Goal: Task Accomplishment & Management: Complete application form

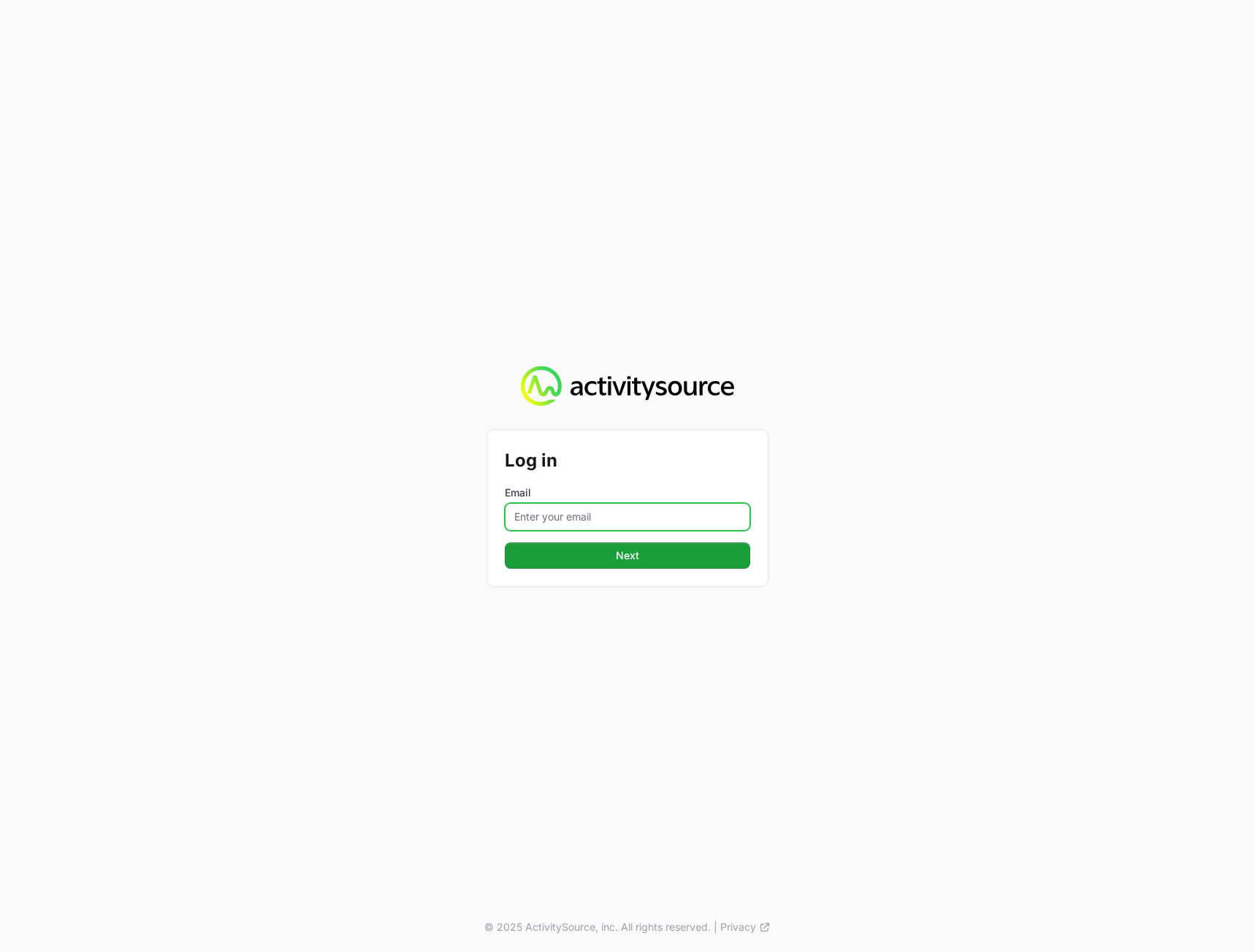
click at [696, 502] on div "Email" at bounding box center [628, 508] width 246 height 45
type input "[PERSON_NAME][EMAIL_ADDRESS][DOMAIN_NAME]"
click at [918, 539] on div "Log in Email [PERSON_NAME][EMAIL_ADDRESS][DOMAIN_NAME] Next © 2025 ActivitySour…" at bounding box center [628, 476] width 1255 height 952
click at [672, 550] on button "Next" at bounding box center [628, 556] width 246 height 27
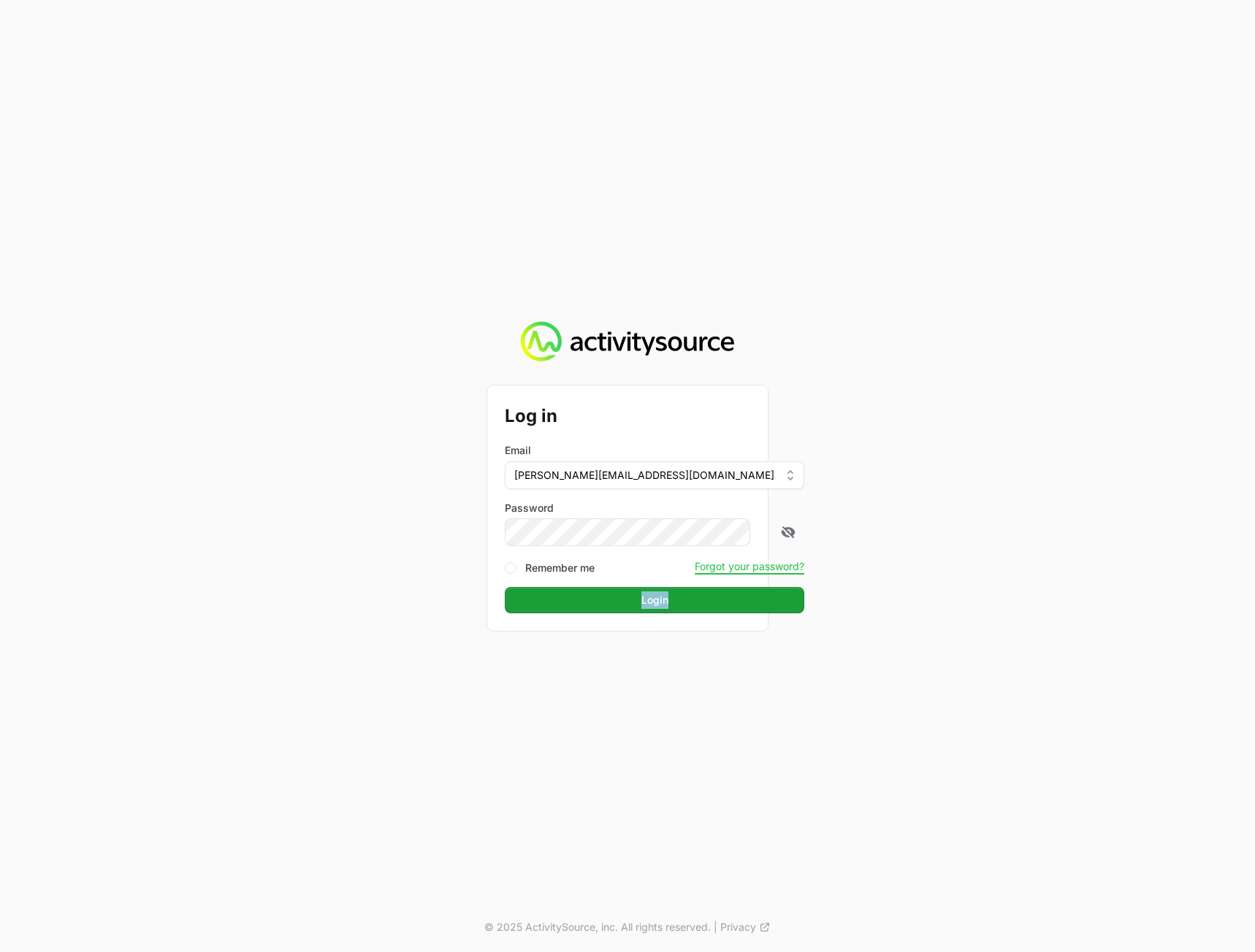
drag, startPoint x: 1131, startPoint y: 575, endPoint x: 1080, endPoint y: 577, distance: 51.0
click at [1125, 582] on div "Log in Email [PERSON_NAME][EMAIL_ADDRESS][DOMAIN_NAME] Password Remember me For…" at bounding box center [628, 476] width 1255 height 952
click at [689, 607] on button "Login" at bounding box center [654, 601] width 300 height 27
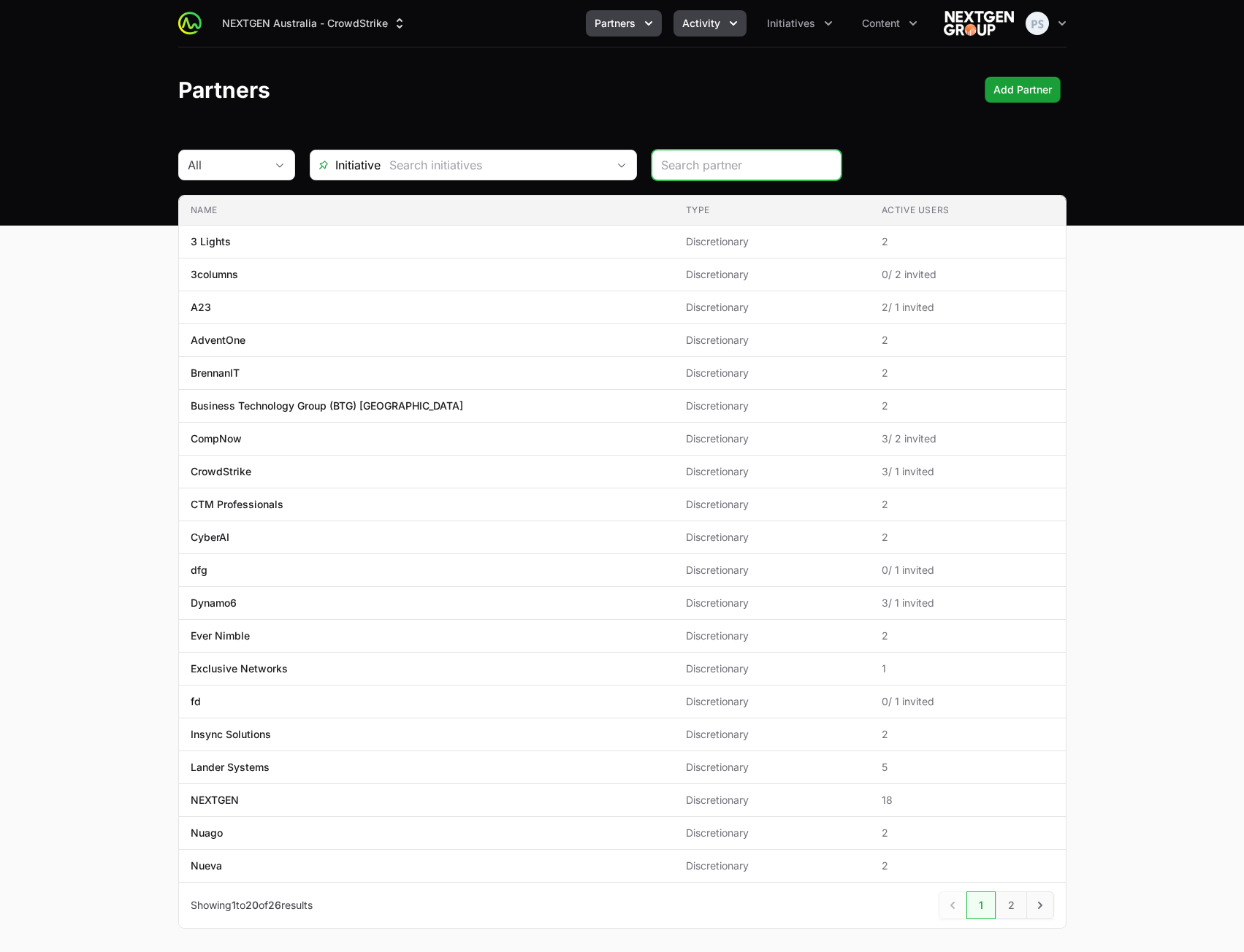
click at [711, 26] on span "Activity" at bounding box center [701, 24] width 38 height 15
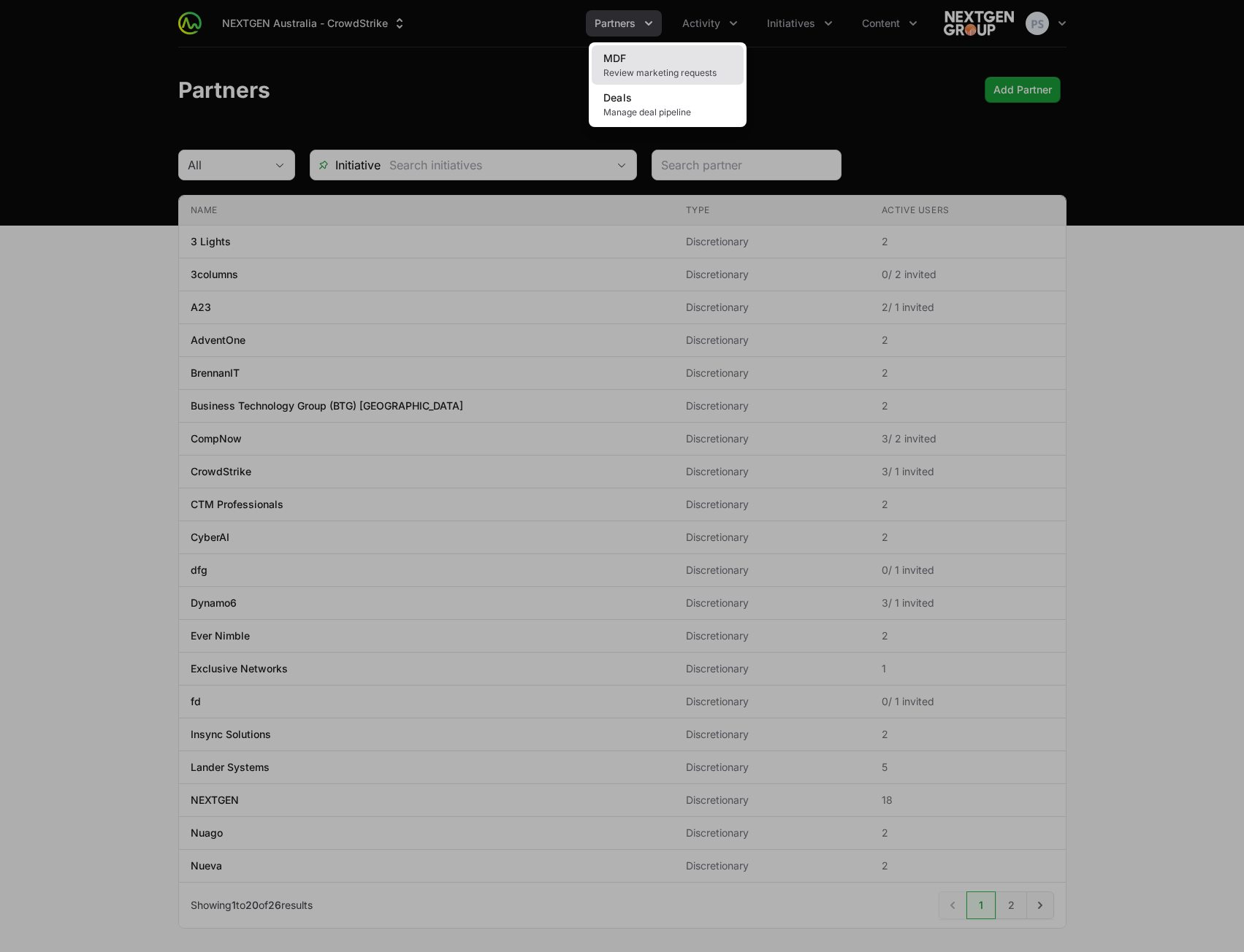
click at [682, 71] on span "Review marketing requests" at bounding box center [668, 73] width 129 height 12
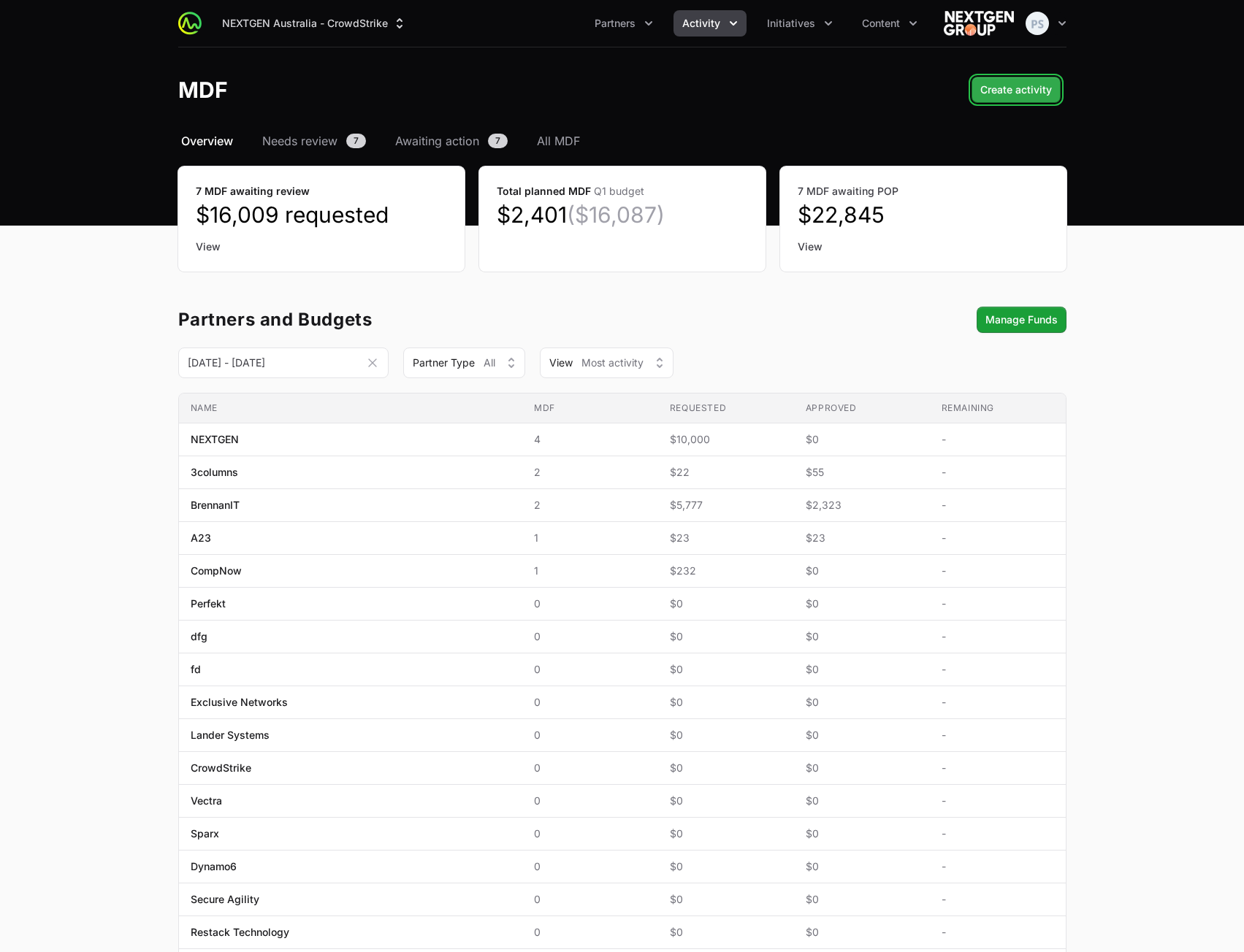
click at [1042, 80] on button "Create activity" at bounding box center [1016, 90] width 89 height 27
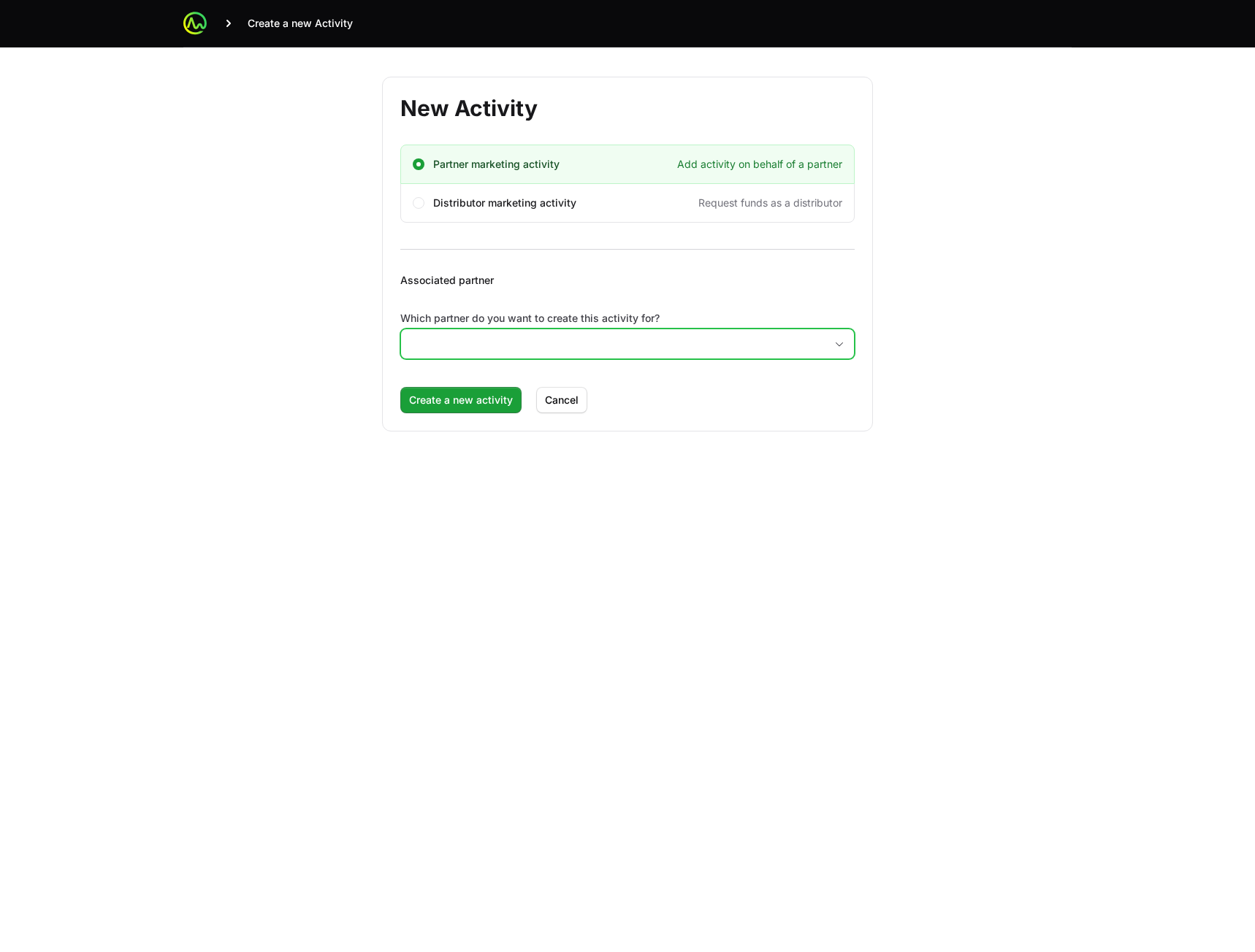
click at [540, 340] on input "Which partner do you want to create this activity for?" at bounding box center [613, 343] width 424 height 29
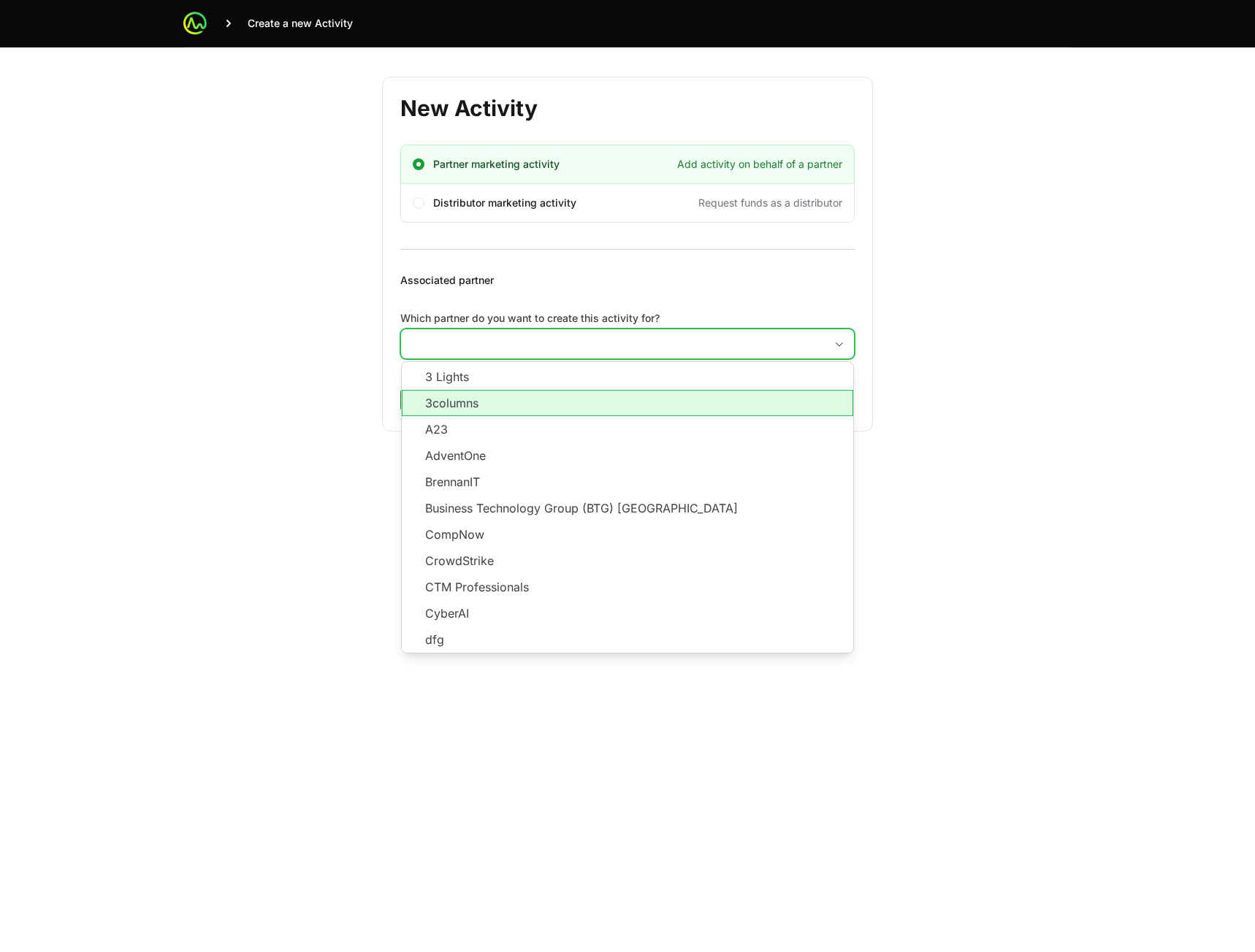
click at [549, 408] on li "3columns" at bounding box center [628, 403] width 451 height 27
type input "3columns"
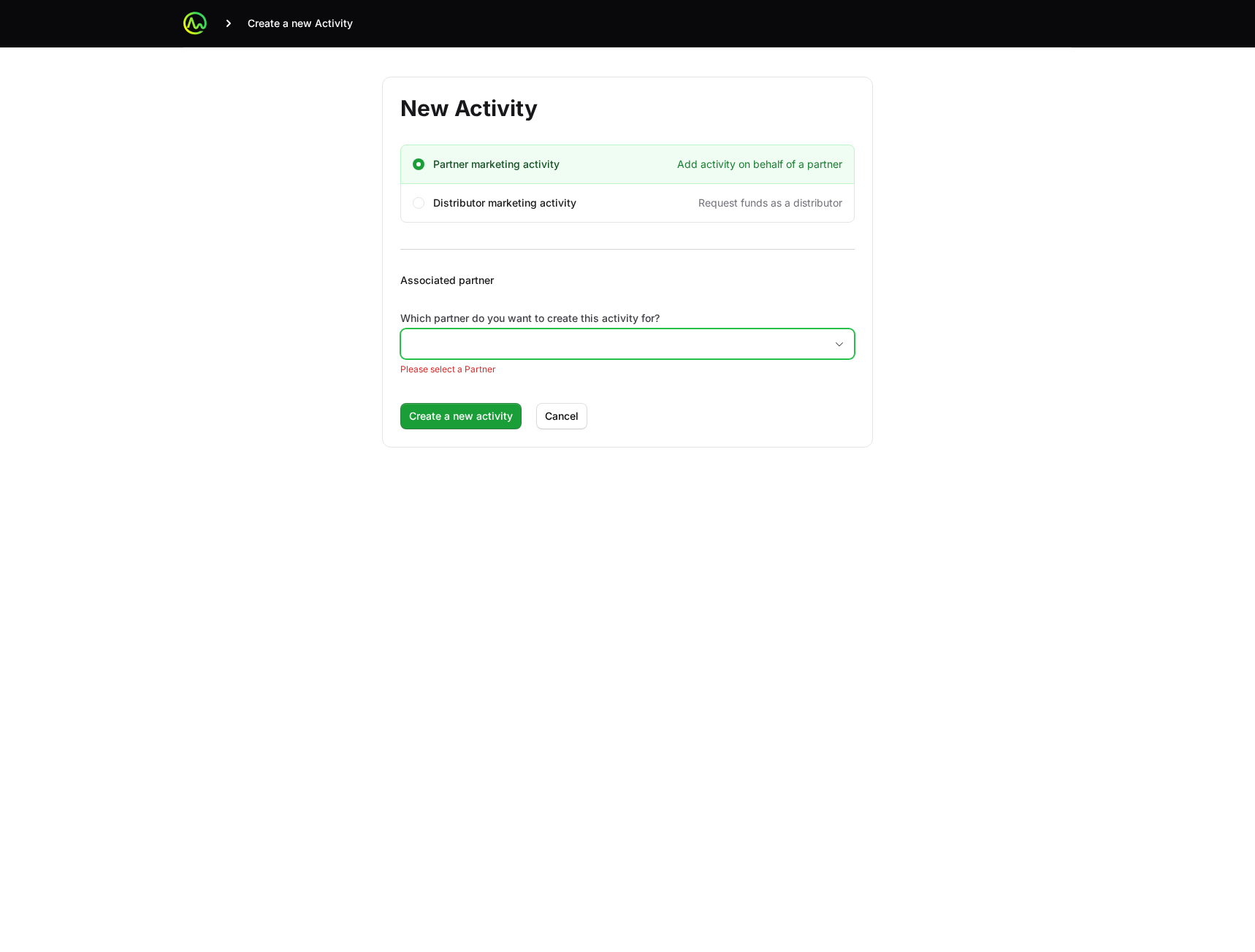
drag, startPoint x: 538, startPoint y: 329, endPoint x: 527, endPoint y: 360, distance: 32.9
click at [538, 330] on input "Which partner do you want to create this activity for?" at bounding box center [613, 343] width 424 height 29
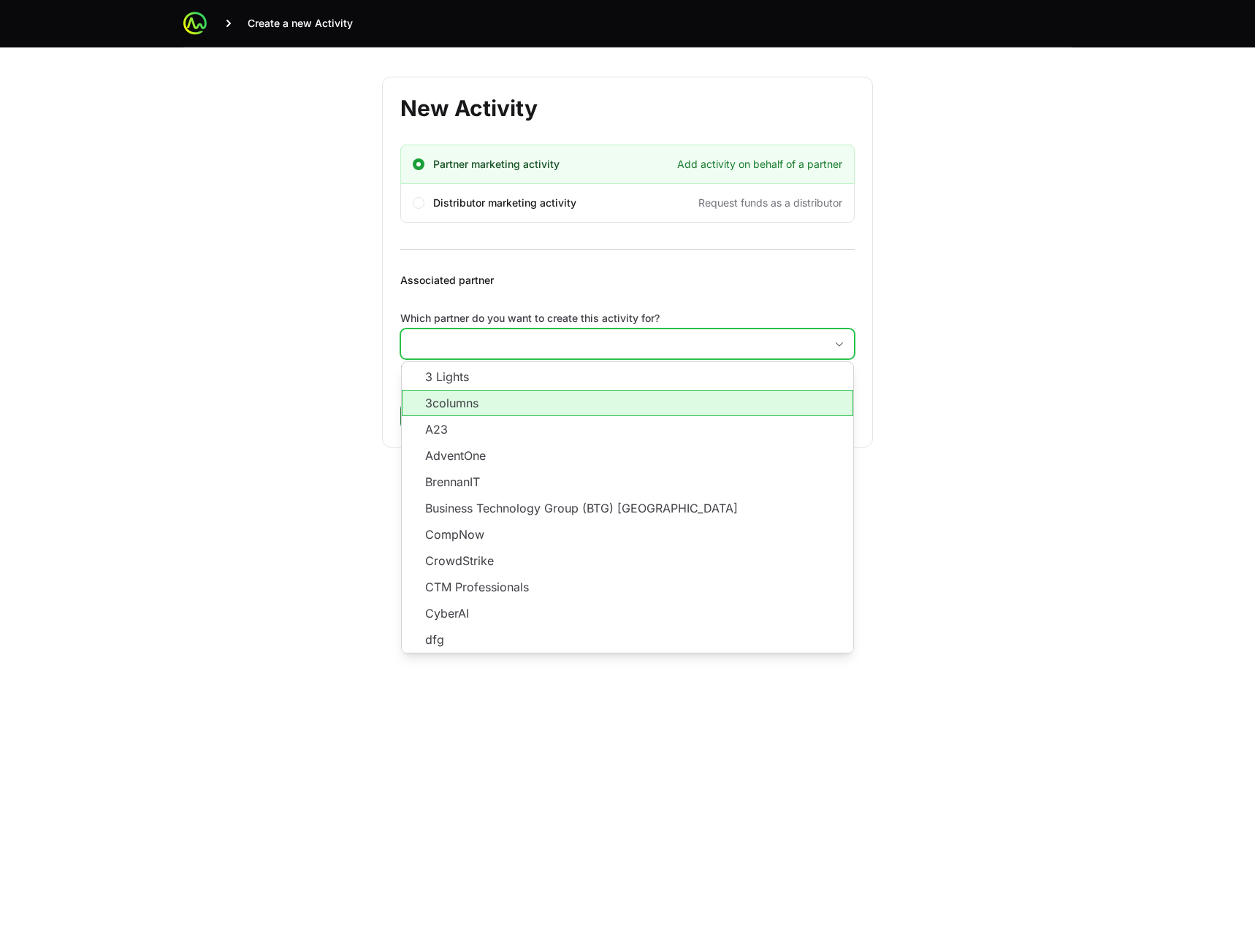
click at [502, 433] on li "A23" at bounding box center [628, 430] width 451 height 27
type input "A23"
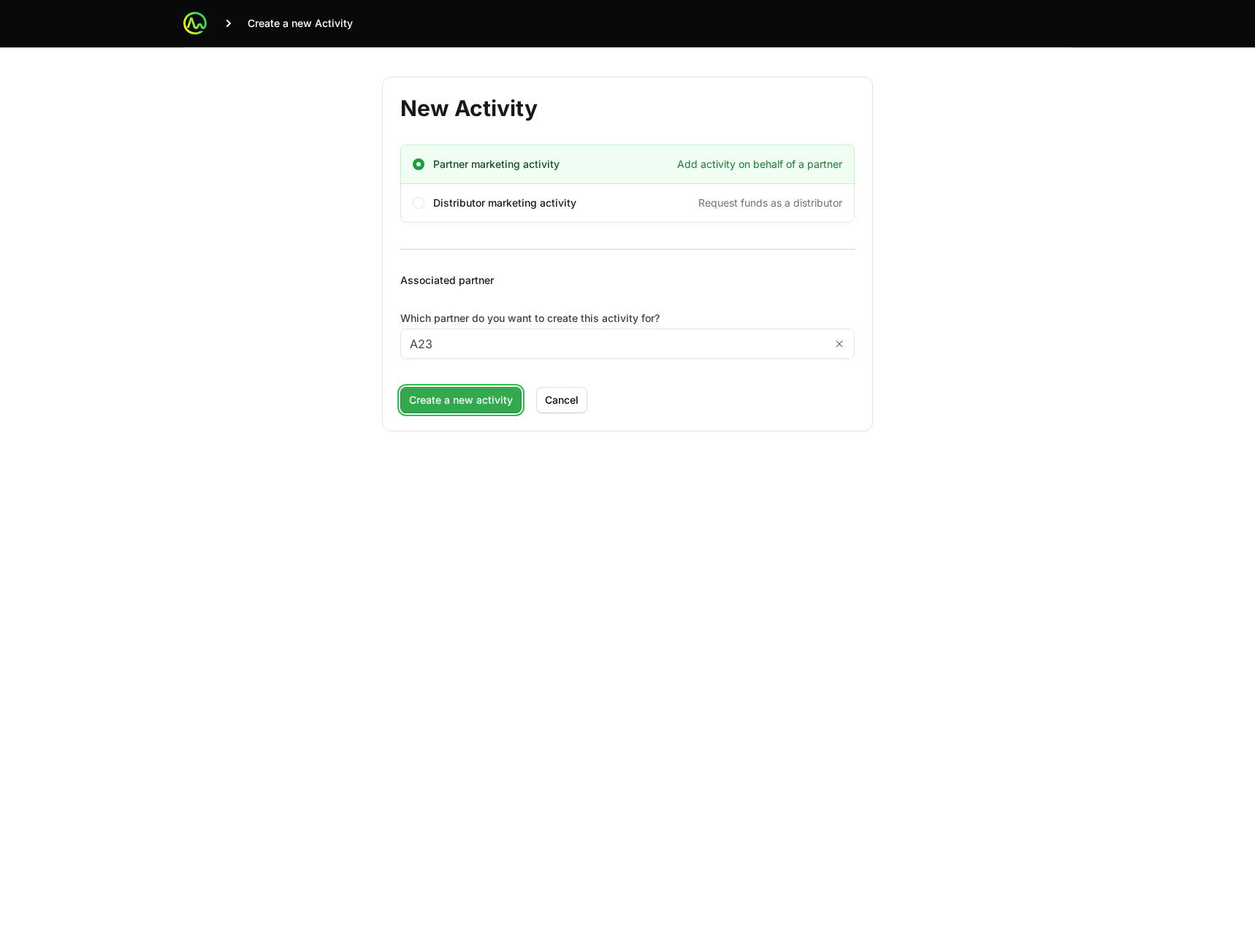
click at [469, 391] on span "Create a new activity" at bounding box center [461, 400] width 104 height 18
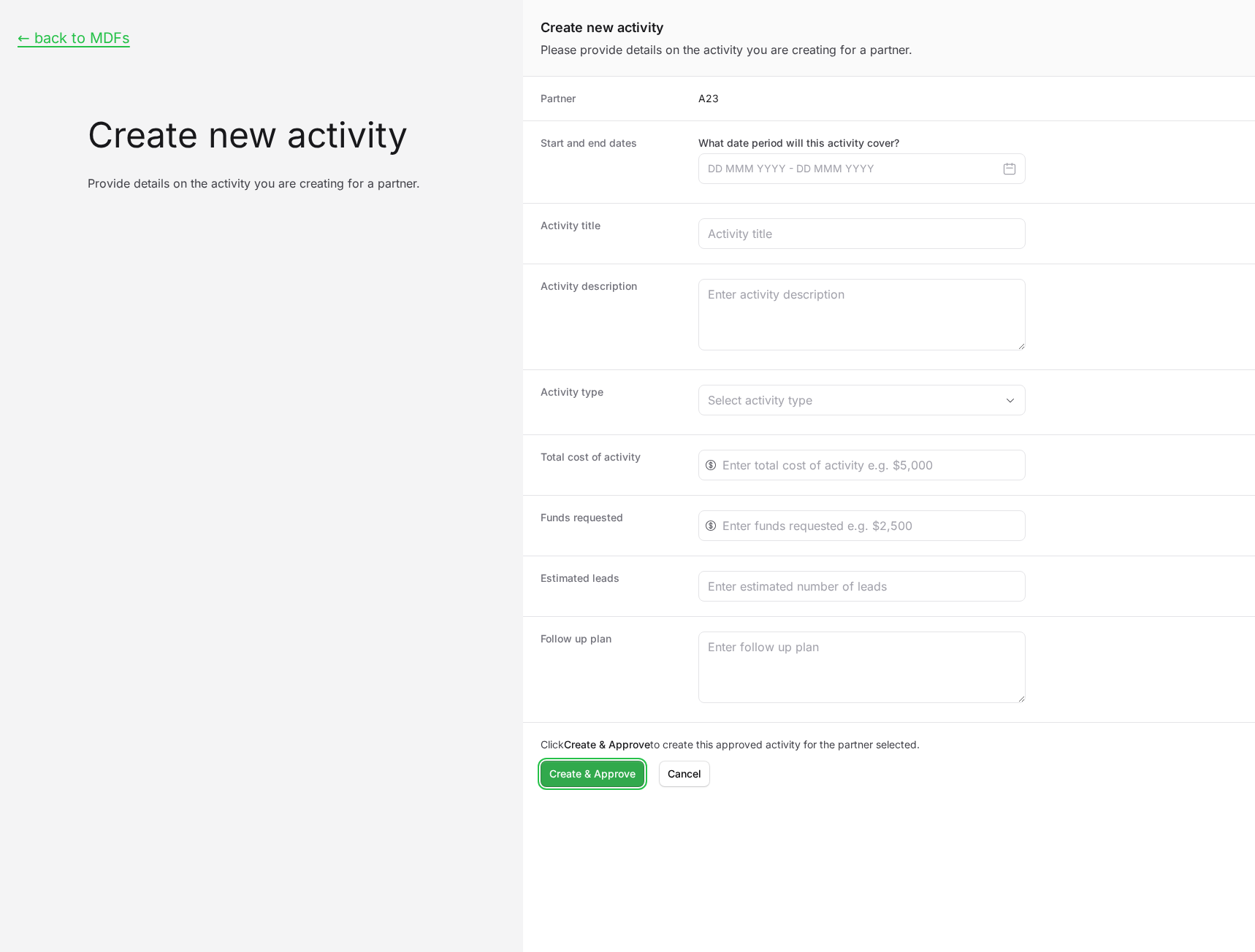
click at [573, 776] on span "Create & Approve" at bounding box center [592, 774] width 86 height 18
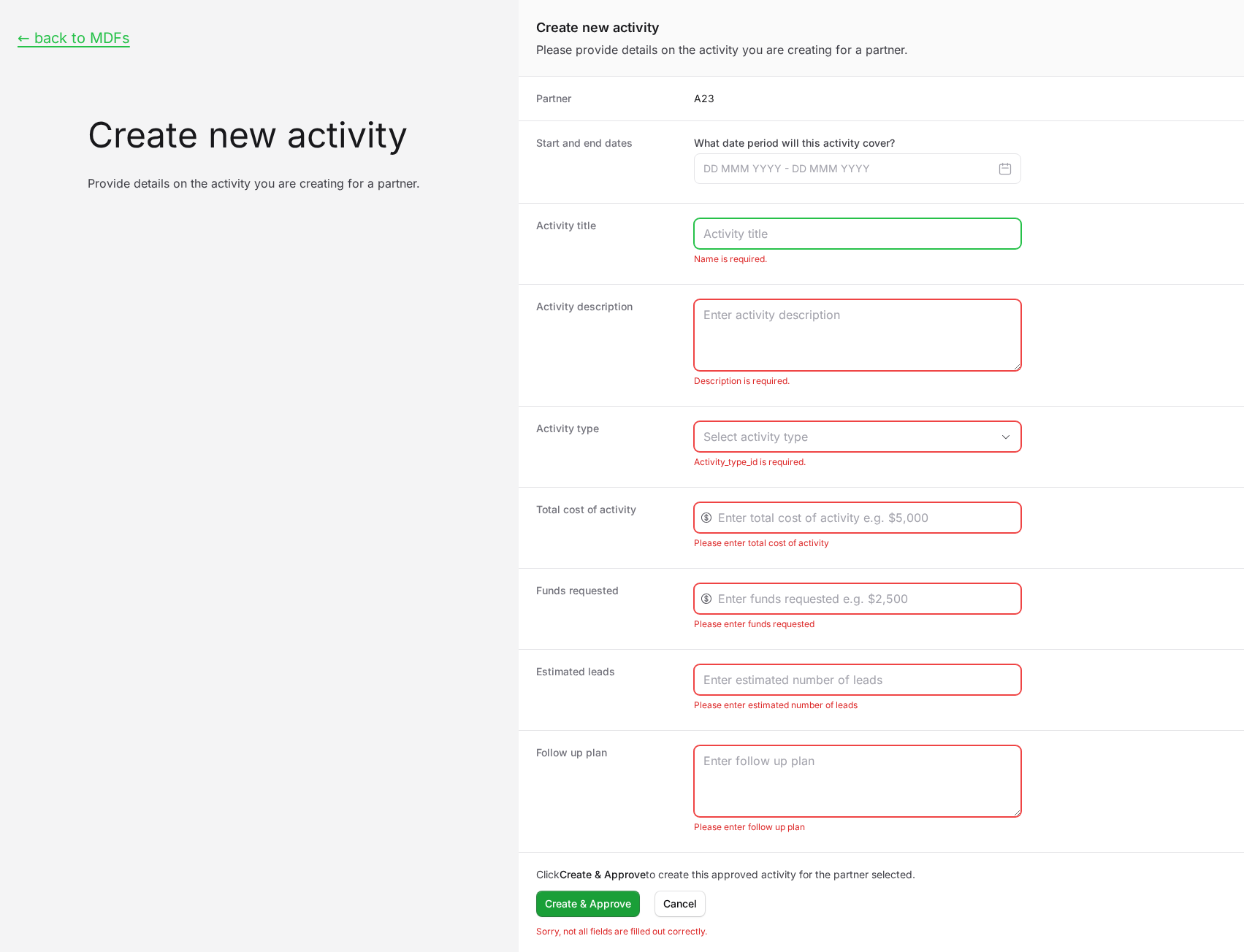
click at [798, 227] on input "Create activity form" at bounding box center [858, 234] width 309 height 18
type input "23"
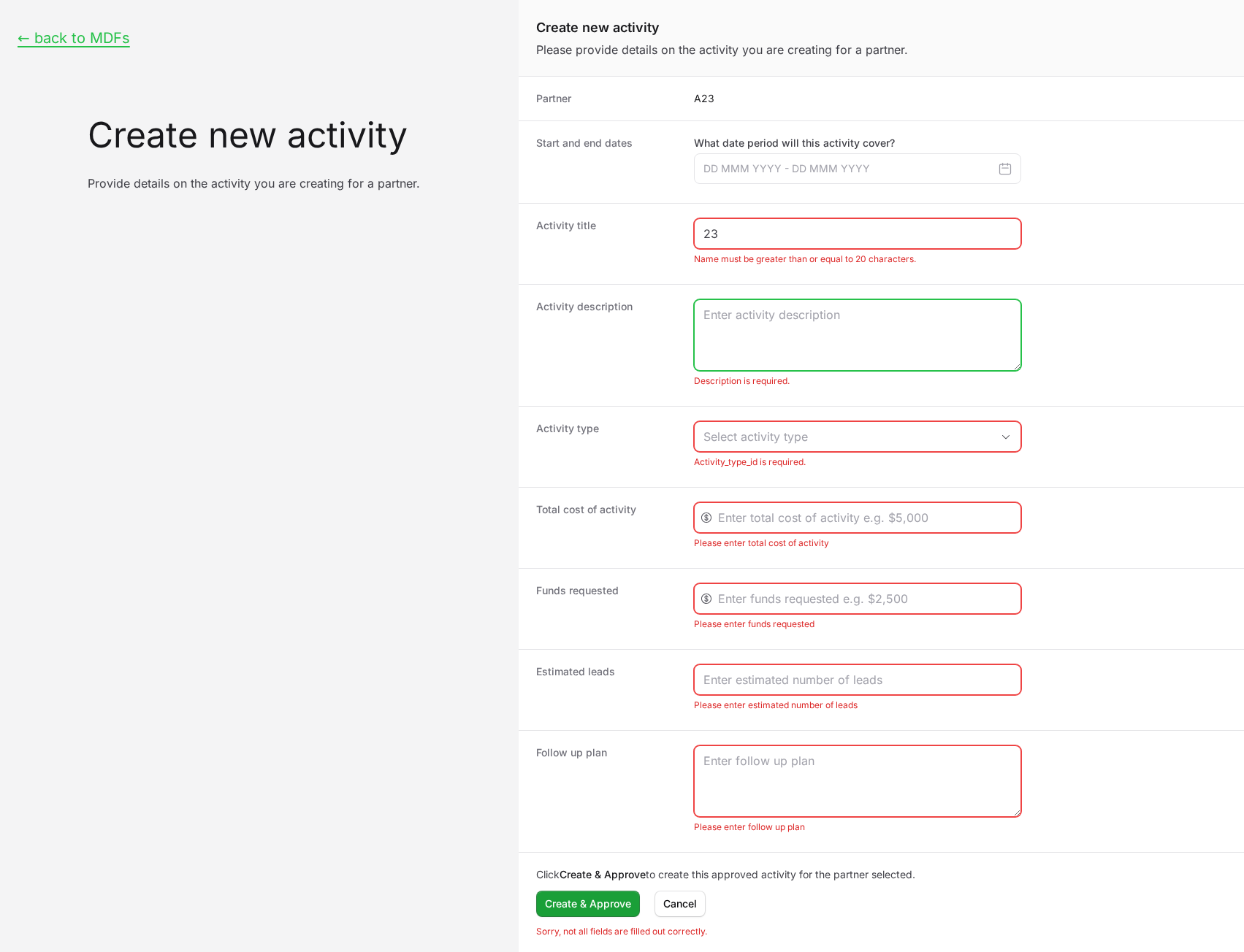
click at [712, 323] on textarea "Create activity form" at bounding box center [858, 335] width 326 height 70
click at [844, 347] on textarea "a" at bounding box center [858, 335] width 326 height 70
type textarea "a"
click at [690, 902] on span "Cancel" at bounding box center [679, 904] width 33 height 18
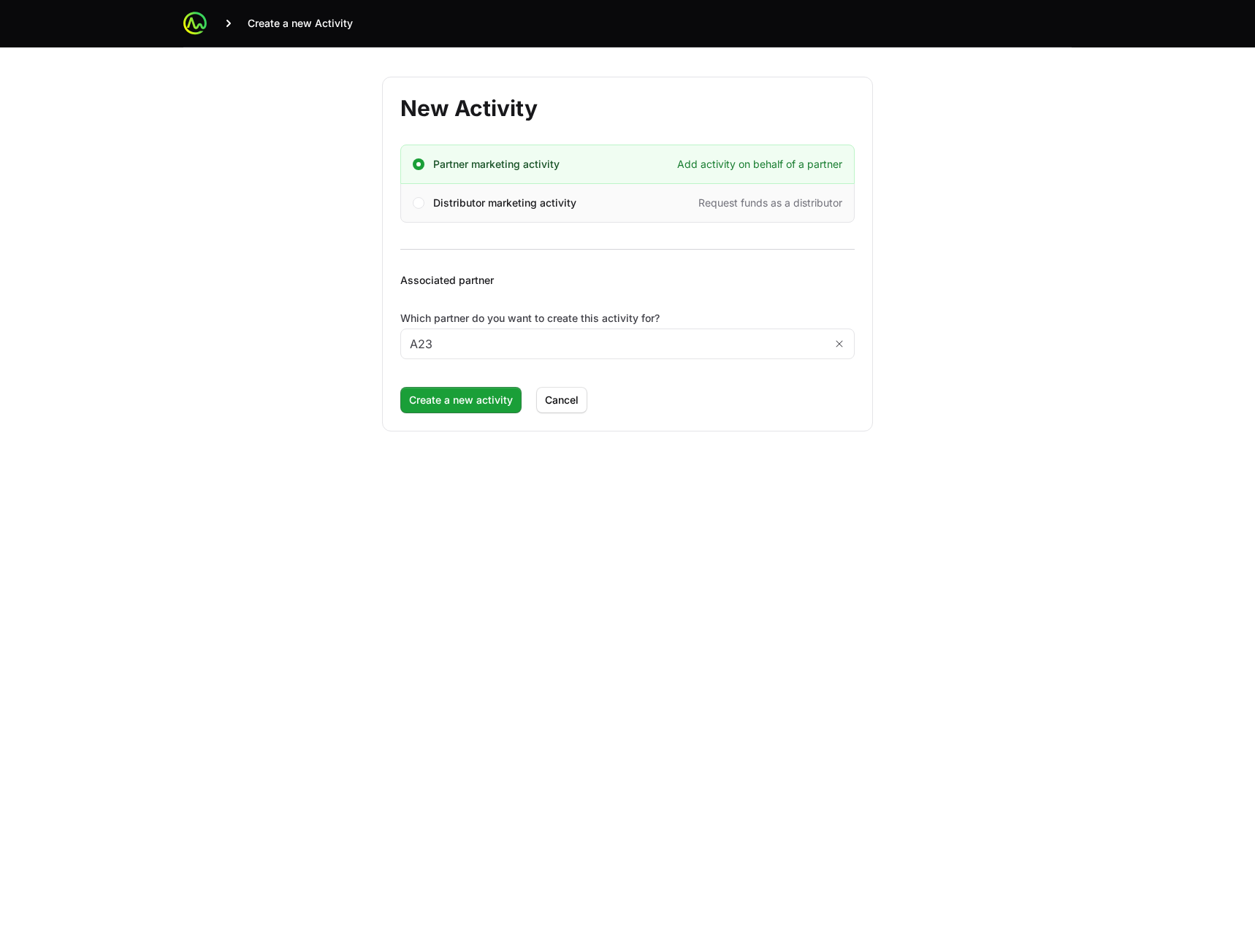
click at [561, 206] on span "Distributor marketing activity" at bounding box center [505, 203] width 144 height 15
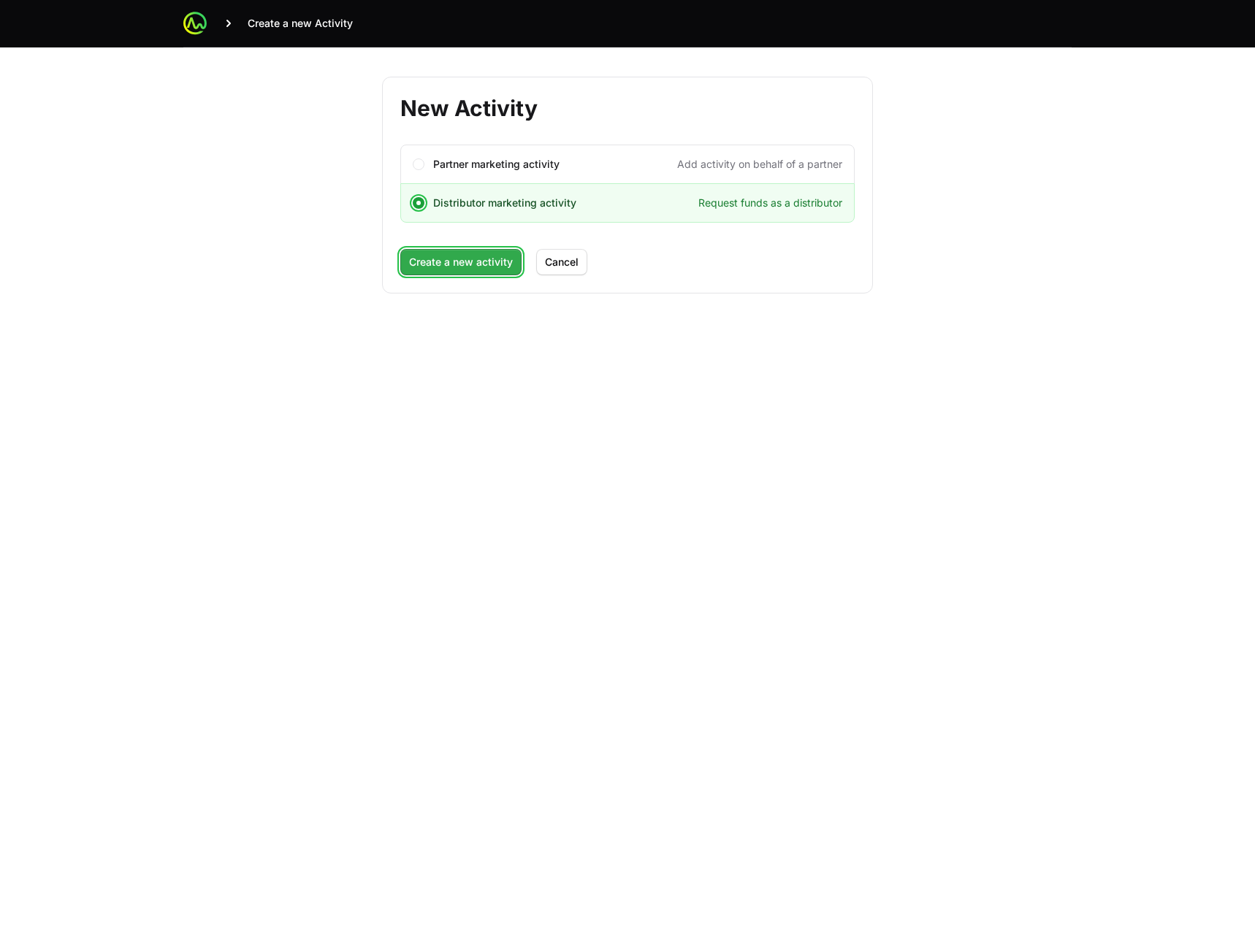
click at [461, 263] on span "Create a new activity" at bounding box center [461, 263] width 104 height 18
